Goal: Transaction & Acquisition: Purchase product/service

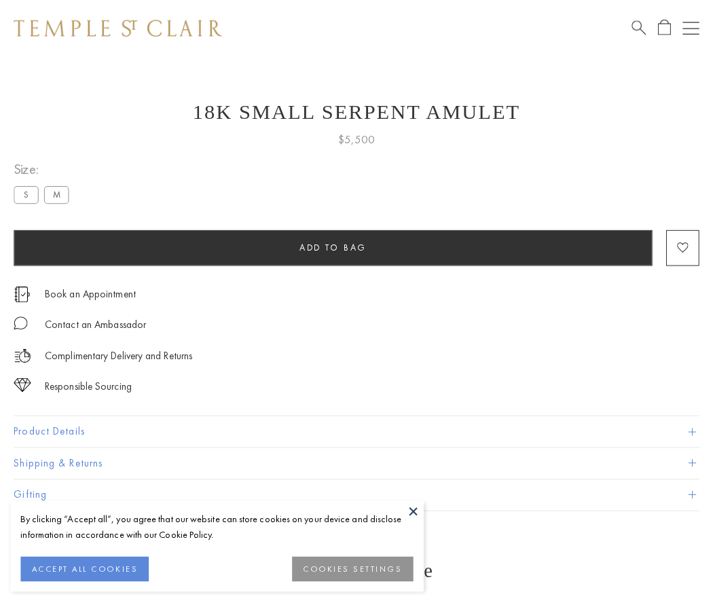
scroll to position [33, 0]
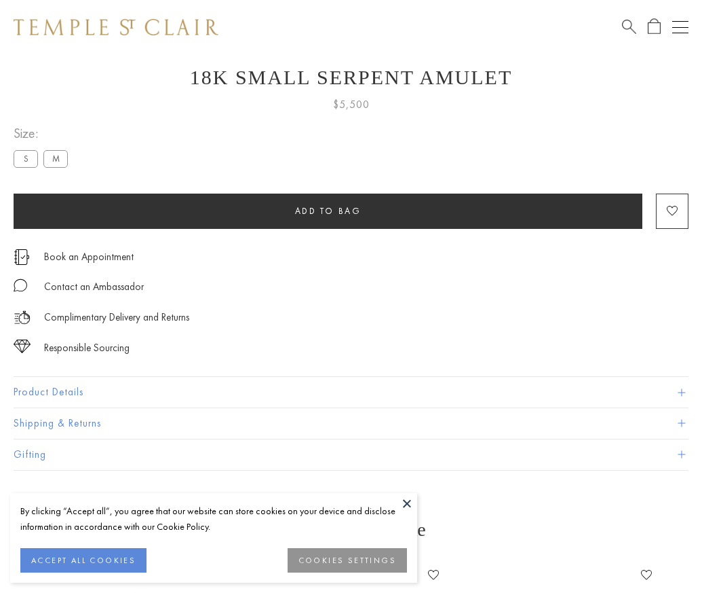
click at [328, 210] on span "Add to bag" at bounding box center [328, 211] width 67 height 12
